Goal: Task Accomplishment & Management: Use online tool/utility

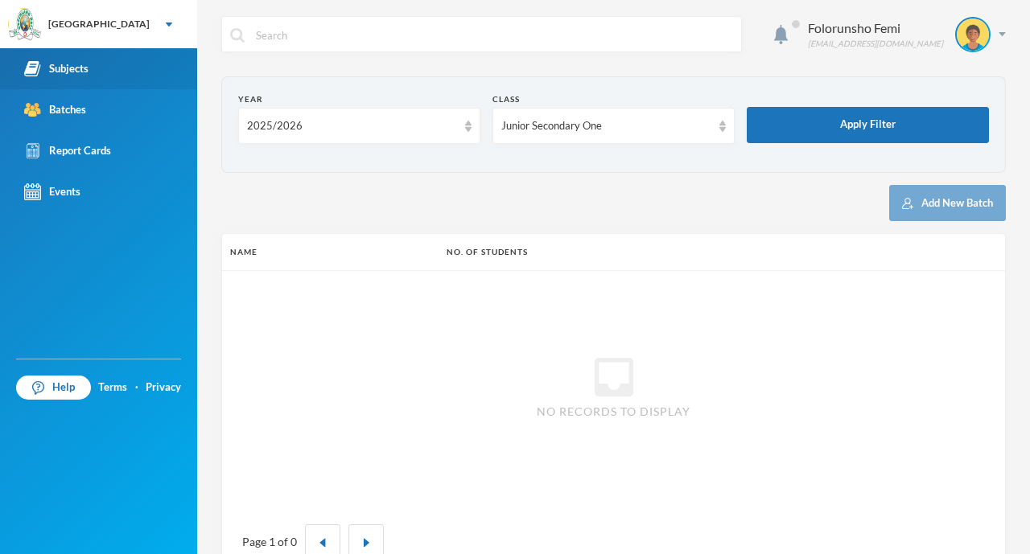
click at [75, 64] on div "Subjects" at bounding box center [56, 68] width 64 height 17
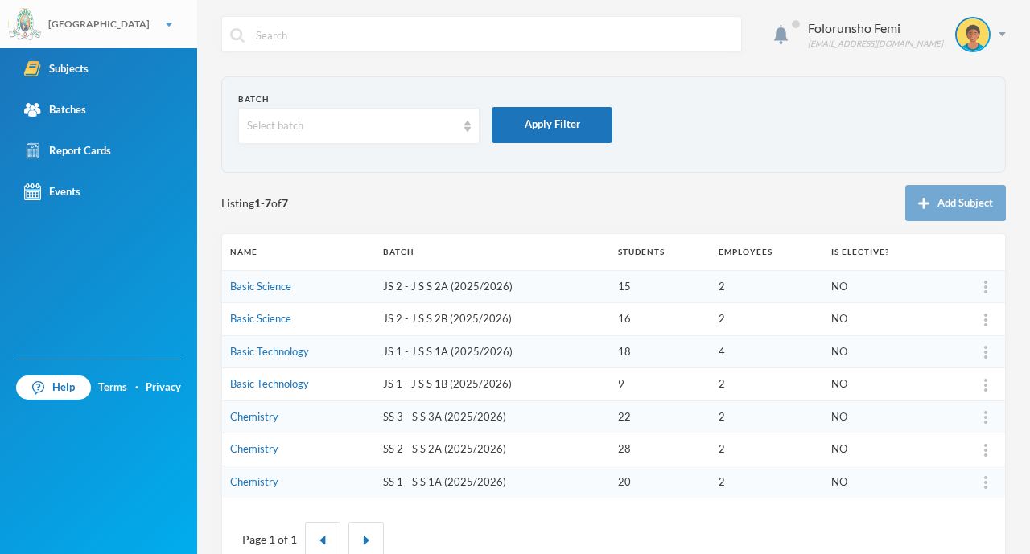
click at [127, 28] on div "[GEOGRAPHIC_DATA]" at bounding box center [98, 24] width 197 height 48
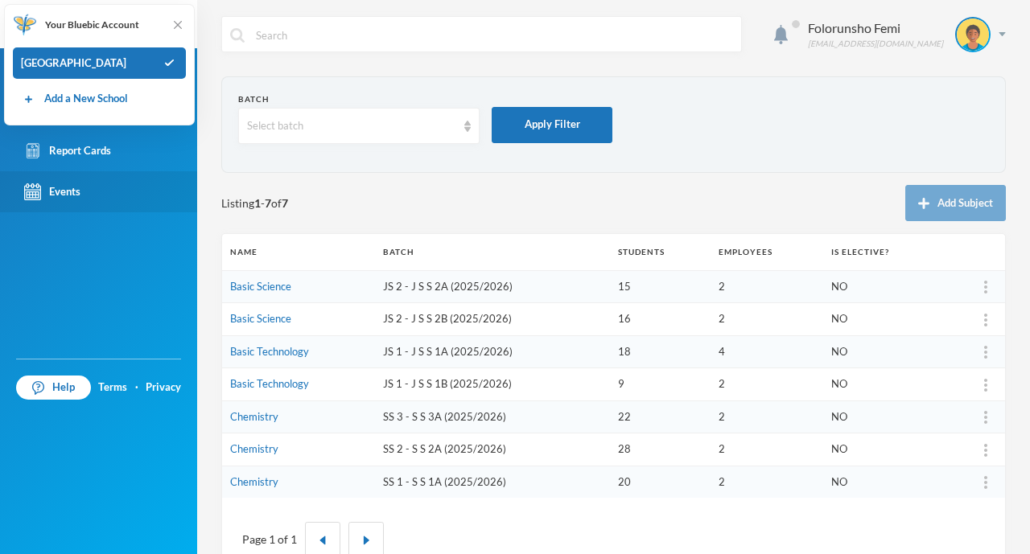
click at [63, 188] on div "Events" at bounding box center [52, 191] width 56 height 17
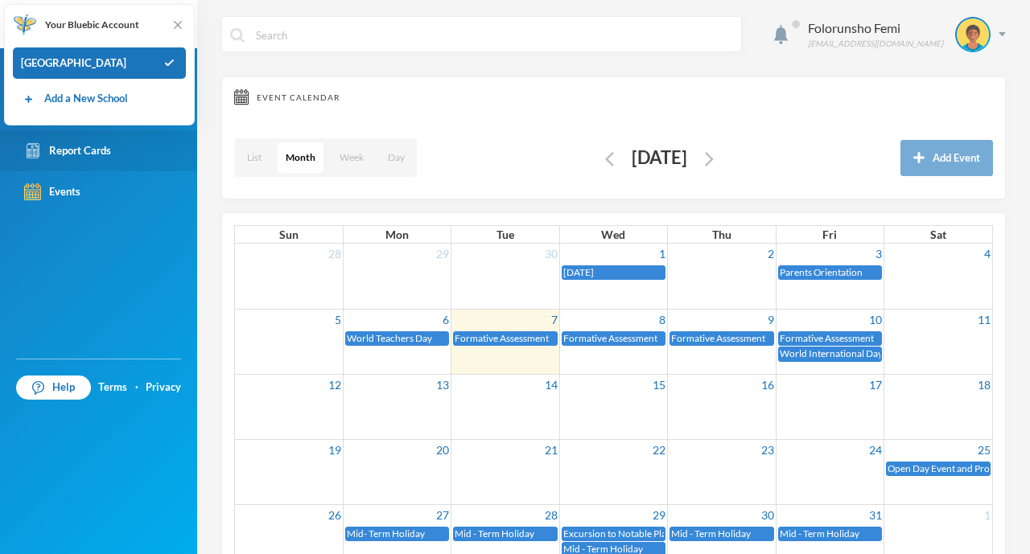
click at [91, 148] on div "Report Cards" at bounding box center [67, 150] width 87 height 17
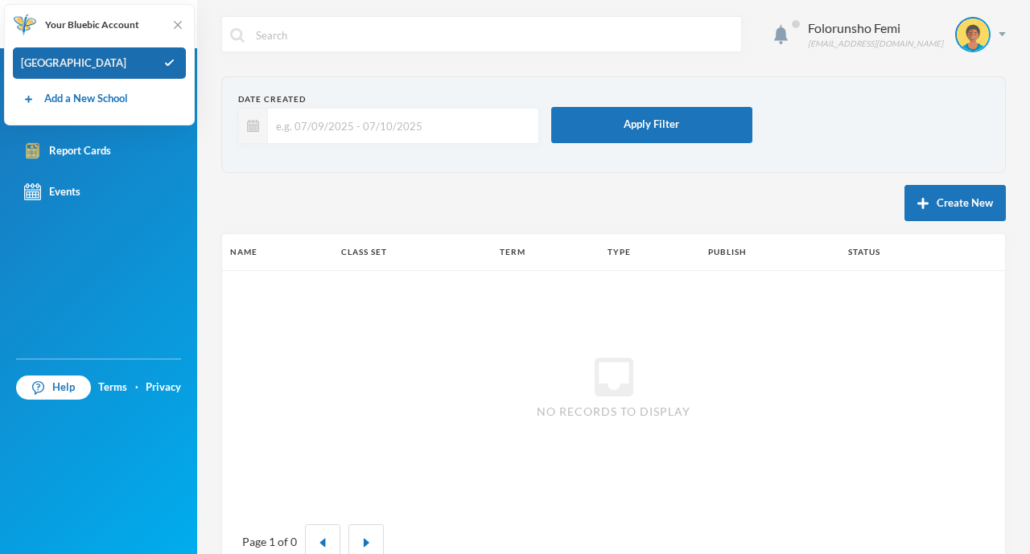
click at [110, 61] on div "[GEOGRAPHIC_DATA]" at bounding box center [99, 63] width 173 height 32
click at [430, 54] on div "Folorunsho Femi [EMAIL_ADDRESS][DOMAIN_NAME]" at bounding box center [613, 46] width 784 height 60
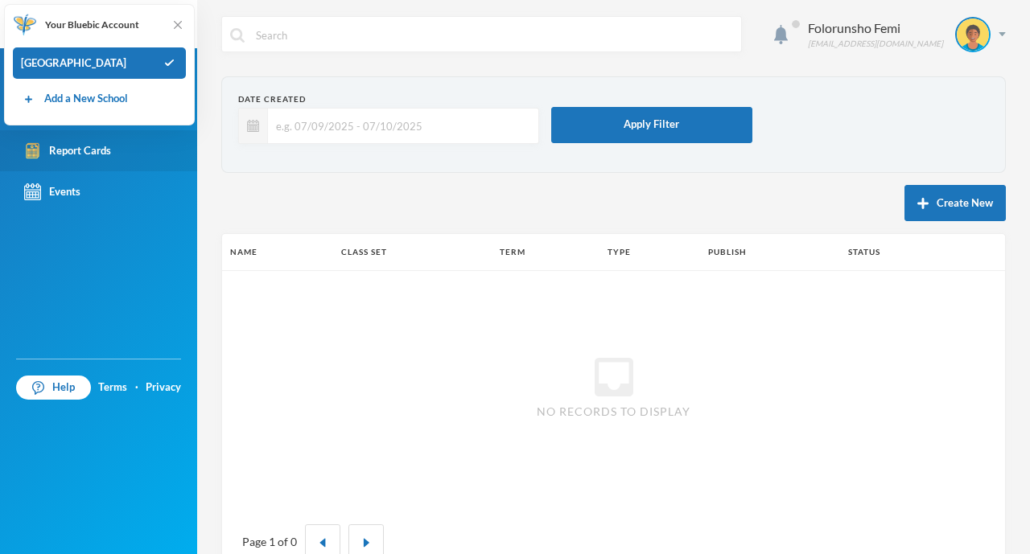
click at [78, 154] on div "Report Cards" at bounding box center [67, 150] width 87 height 17
click at [179, 21] on img at bounding box center [178, 25] width 16 height 16
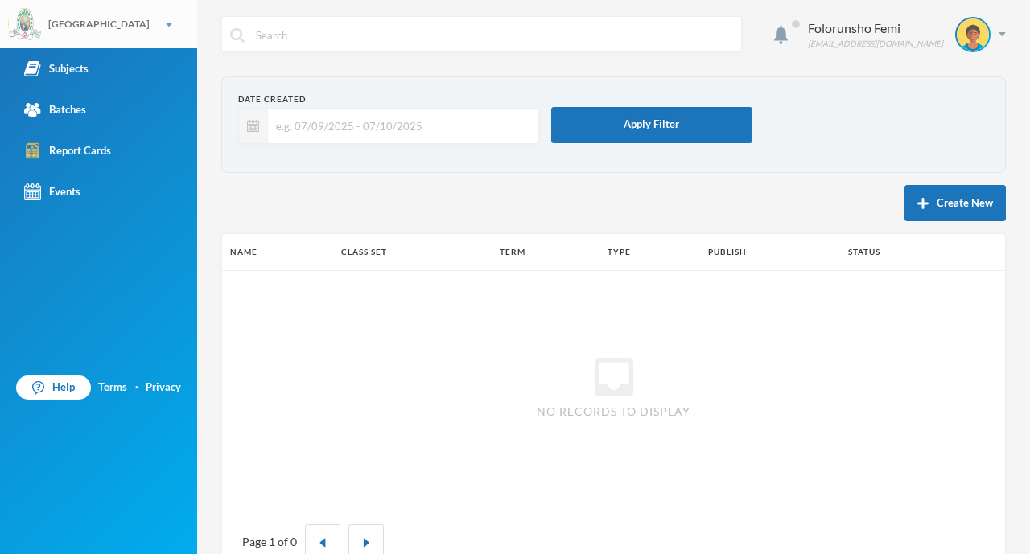
click at [182, 27] on div "[GEOGRAPHIC_DATA]" at bounding box center [98, 24] width 197 height 48
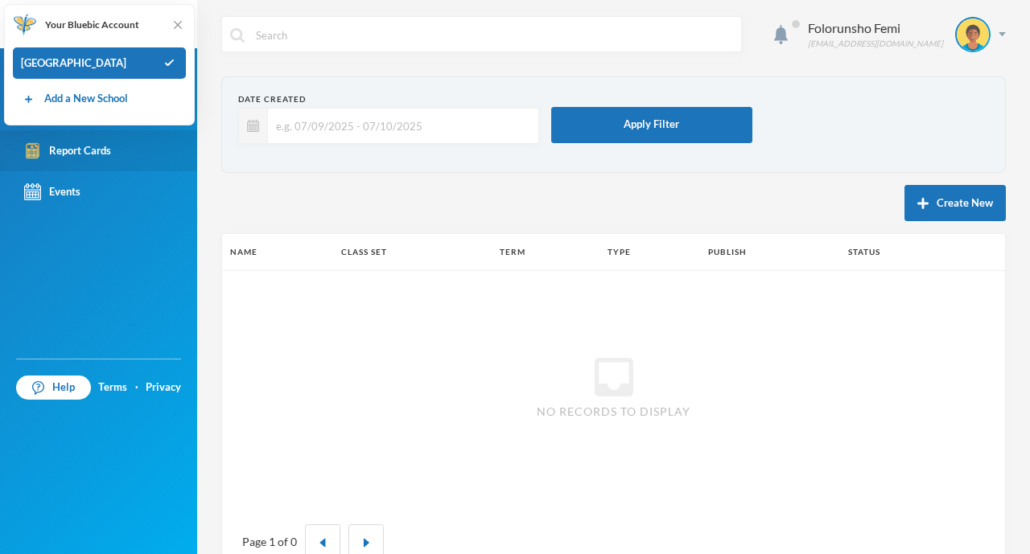
click at [104, 142] on div "Report Cards" at bounding box center [67, 150] width 87 height 17
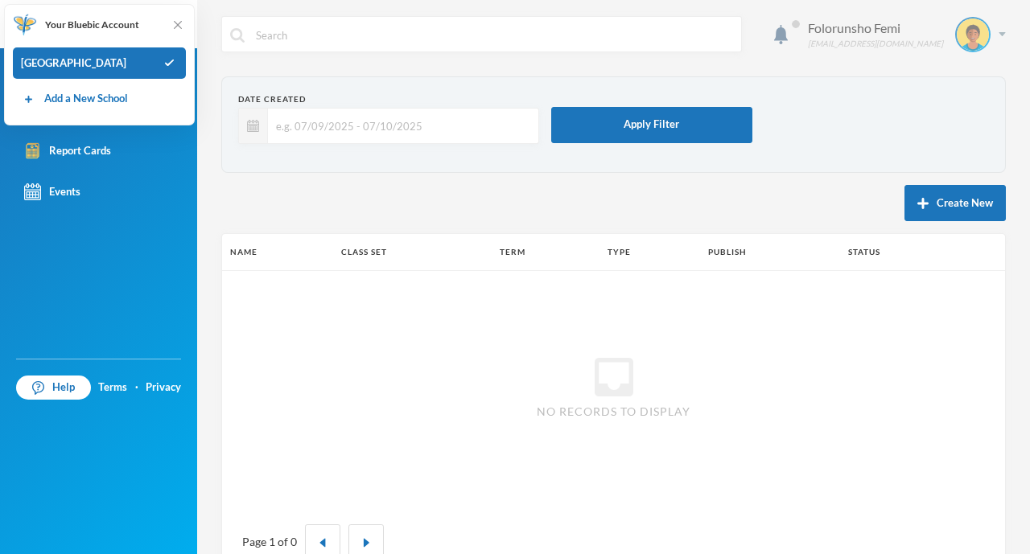
click at [998, 32] on img at bounding box center [1001, 34] width 7 height 4
click at [929, 78] on div "My Profile" at bounding box center [947, 80] width 72 height 17
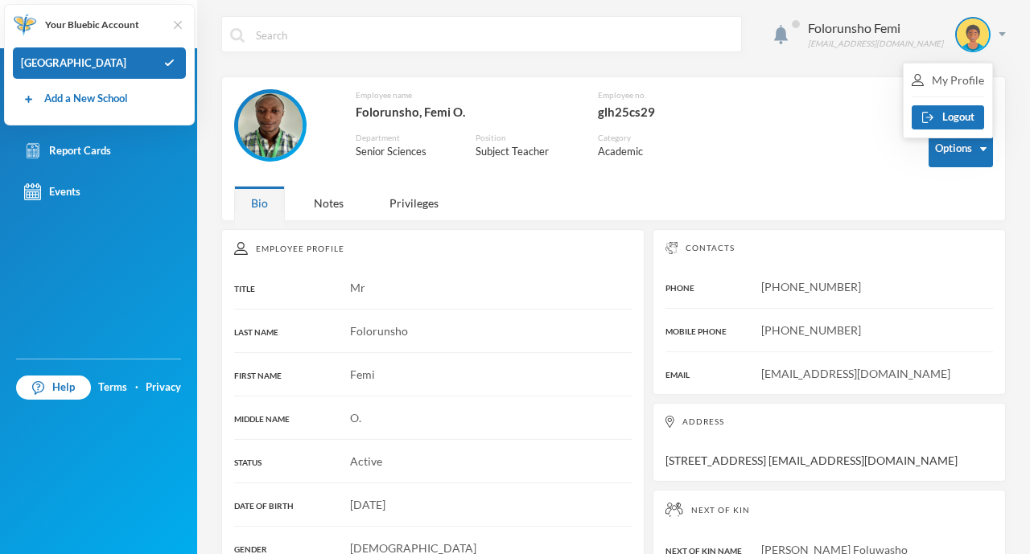
click at [171, 23] on img at bounding box center [178, 25] width 16 height 16
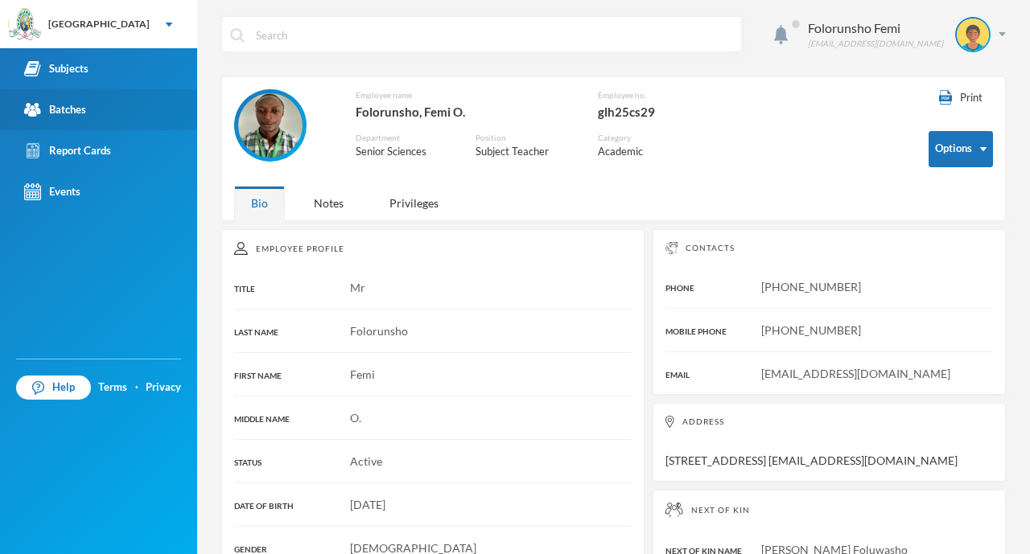
click at [102, 113] on link "Batches" at bounding box center [98, 109] width 197 height 41
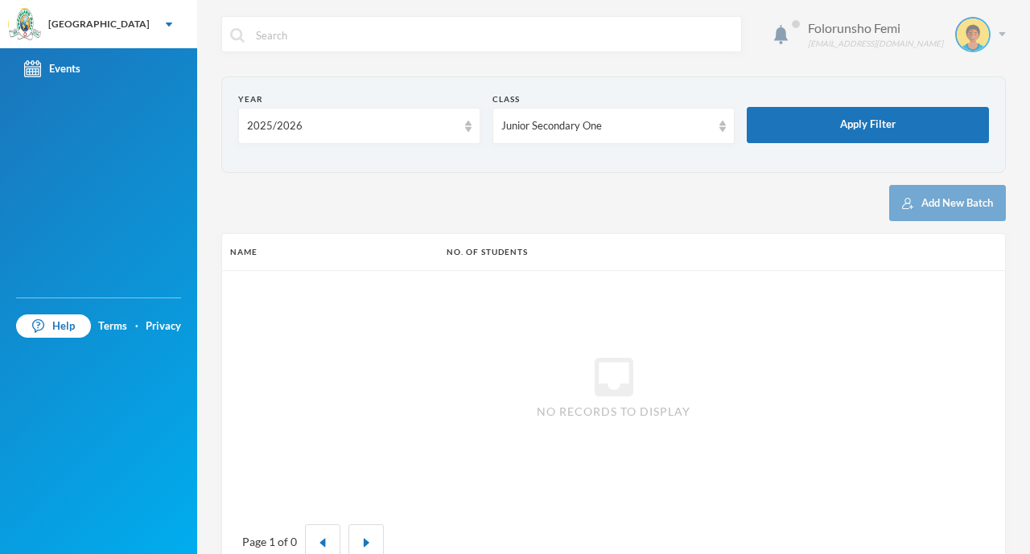
click at [976, 35] on div at bounding box center [972, 34] width 35 height 35
click at [974, 111] on button "Logout" at bounding box center [947, 117] width 72 height 24
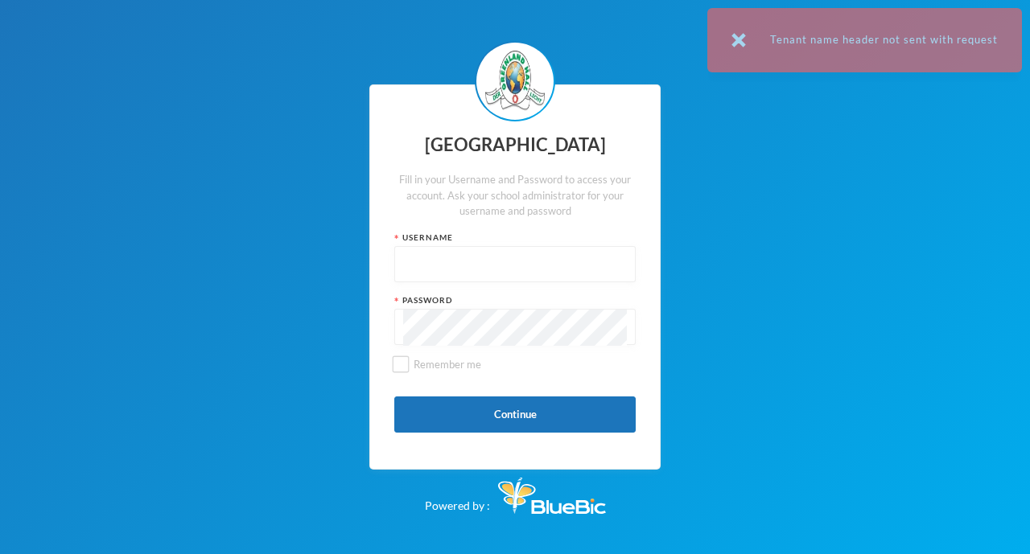
type input "glh25cs29"
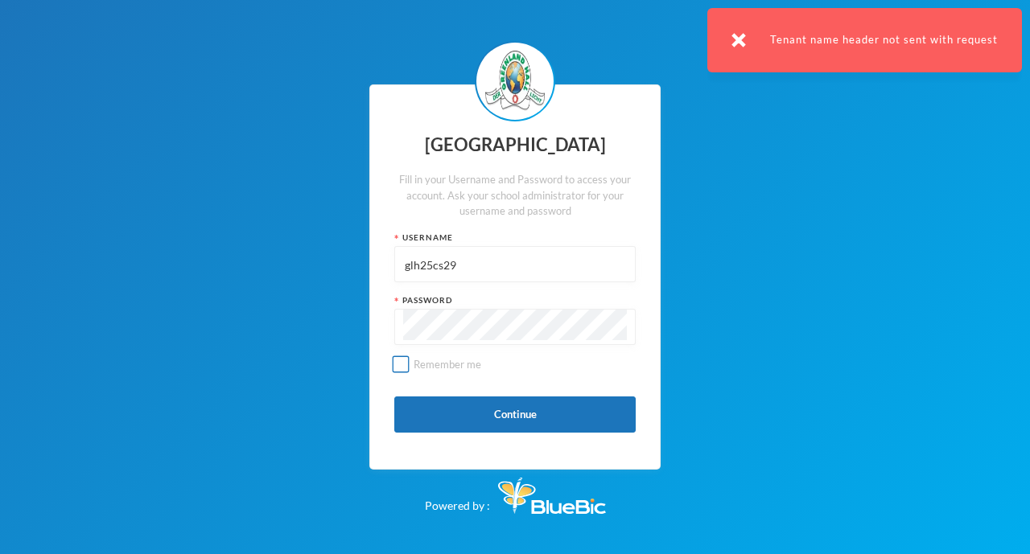
click at [400, 362] on input "Remember me" at bounding box center [401, 364] width 17 height 17
checkbox input "true"
click at [516, 411] on button "Continue" at bounding box center [514, 415] width 241 height 36
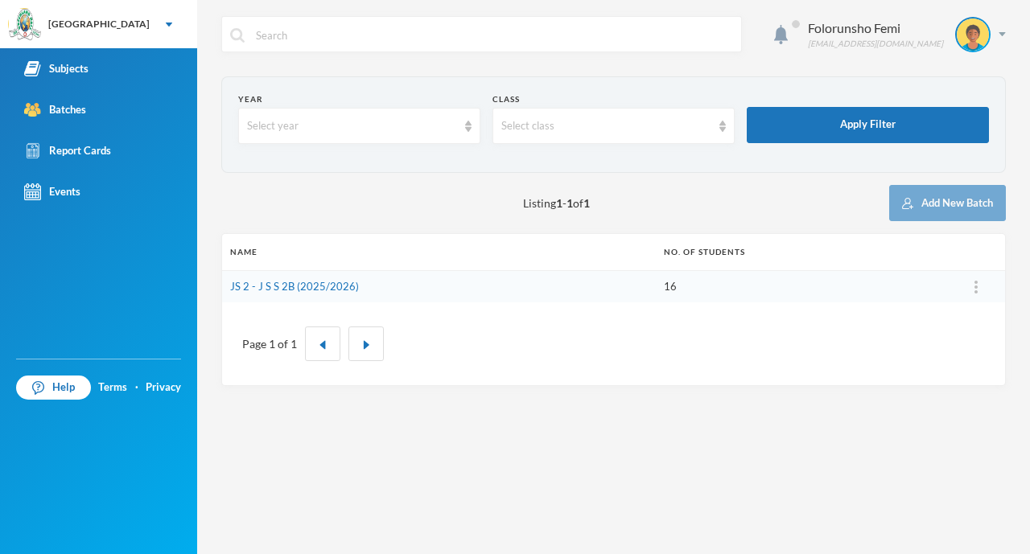
click at [361, 283] on td "JS 2 - J S S 2B (2025/2026)" at bounding box center [439, 286] width 434 height 32
click at [299, 290] on link "JS 2 - J S S 2B (2025/2026)" at bounding box center [294, 286] width 129 height 13
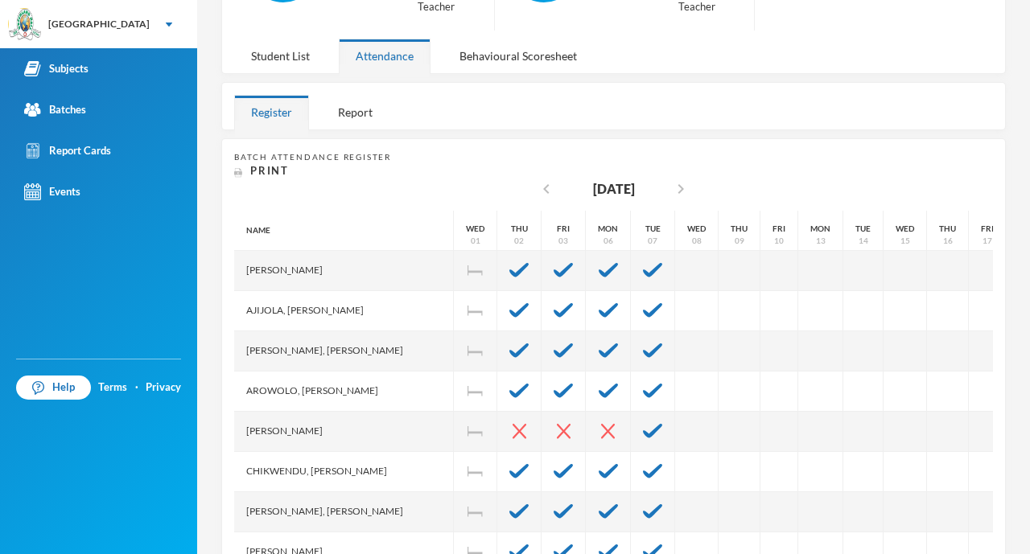
scroll to position [194, 0]
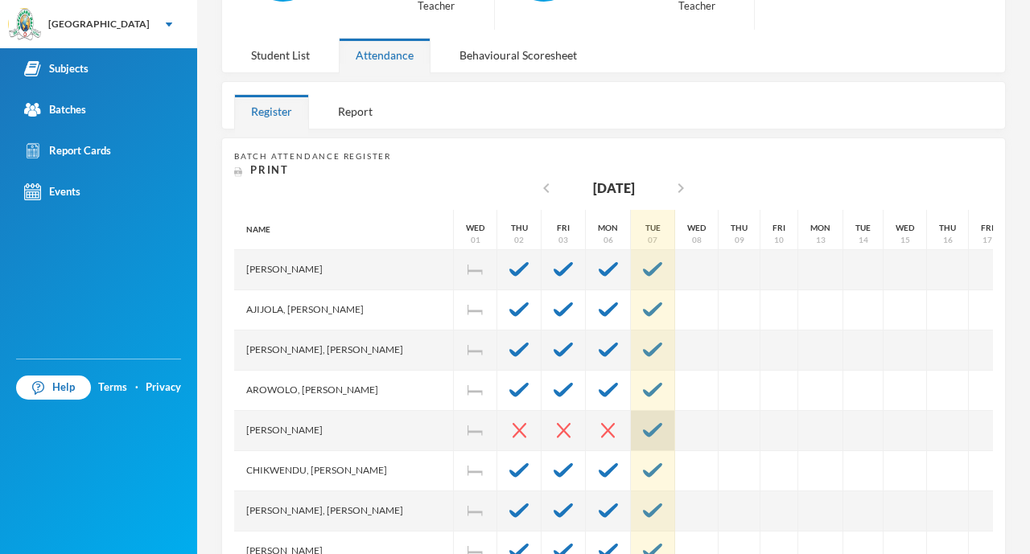
click at [659, 423] on img at bounding box center [652, 430] width 19 height 14
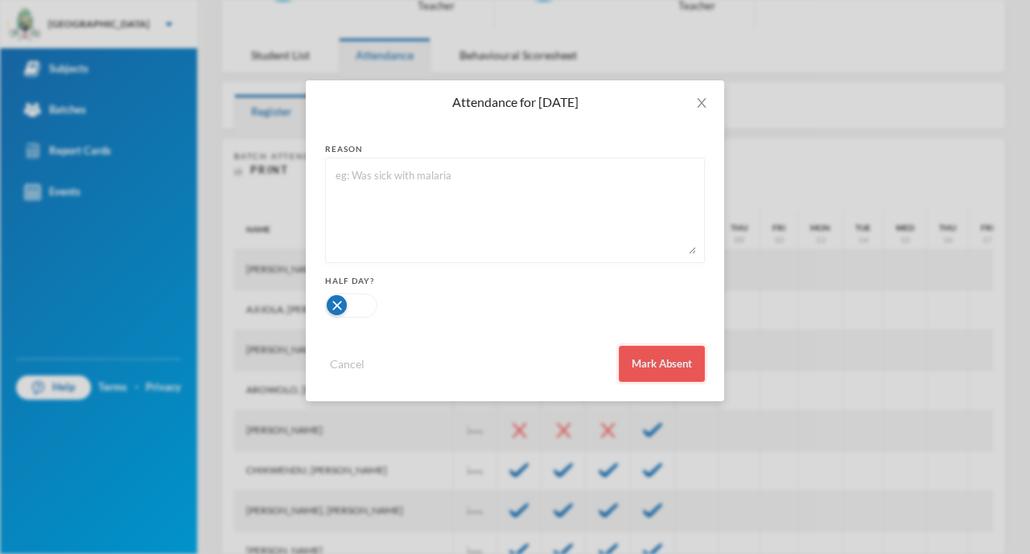
click at [648, 358] on button "Mark Absent" at bounding box center [662, 364] width 86 height 36
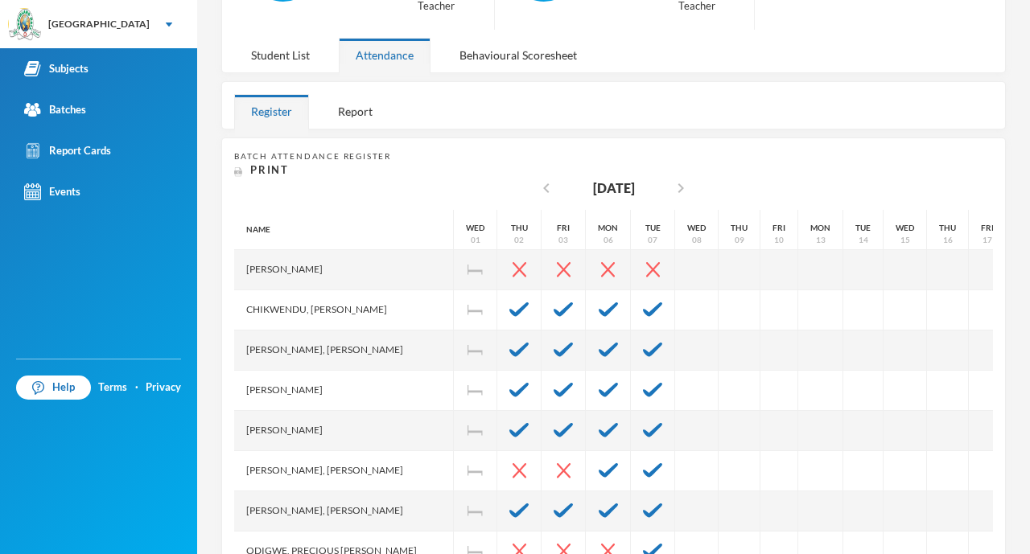
scroll to position [193, 0]
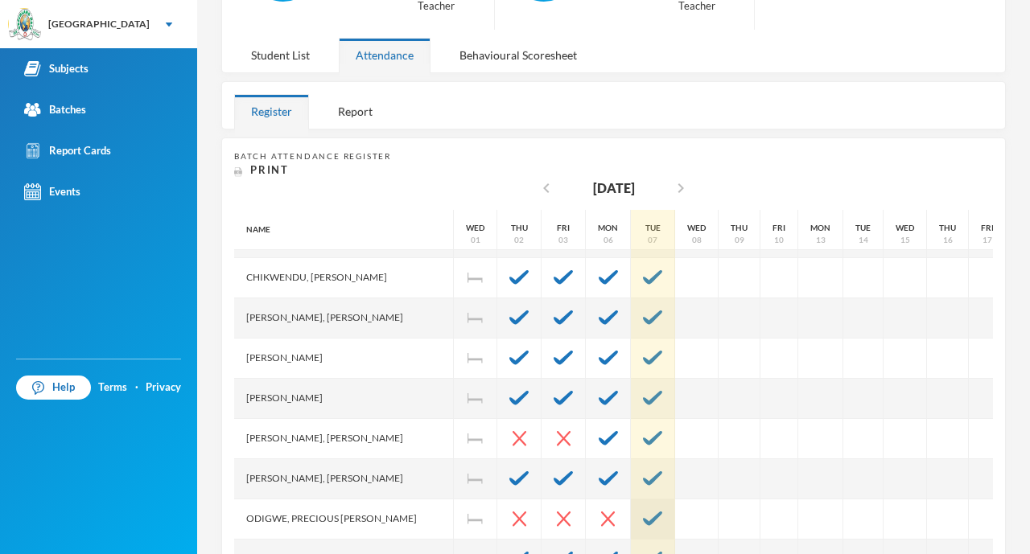
click at [656, 512] on img at bounding box center [652, 519] width 19 height 14
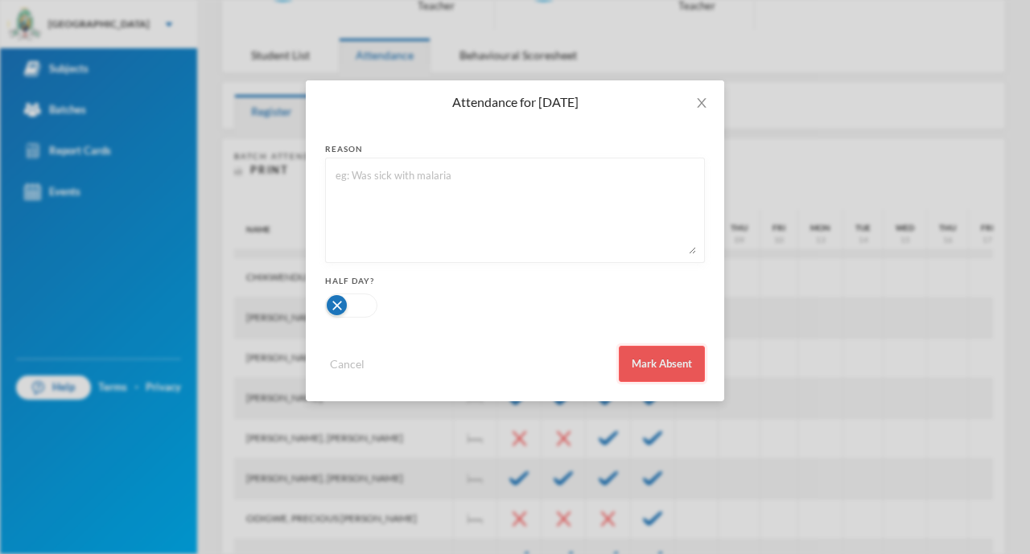
click at [664, 364] on button "Mark Absent" at bounding box center [662, 364] width 86 height 36
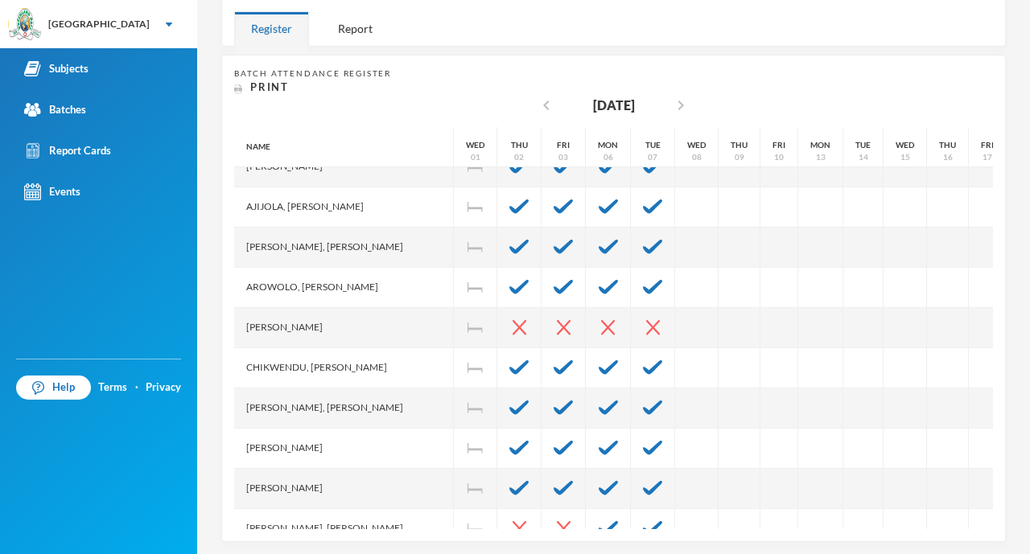
scroll to position [0, 0]
